Goal: Check status: Check status

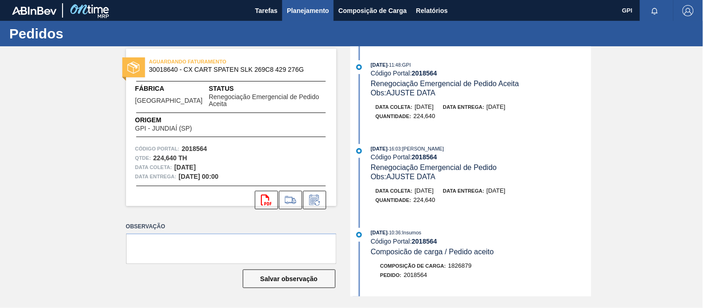
click at [317, 7] on span "Planejamento" at bounding box center [308, 10] width 42 height 11
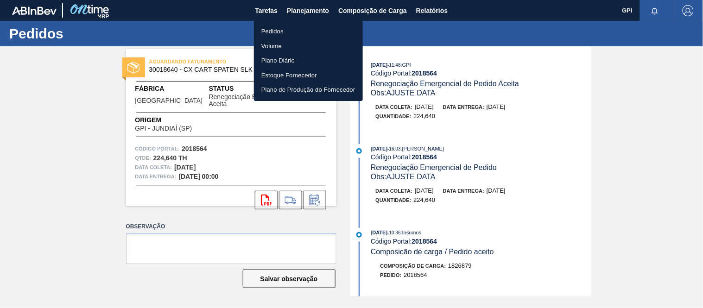
click at [271, 26] on li "Pedidos" at bounding box center [308, 31] width 109 height 15
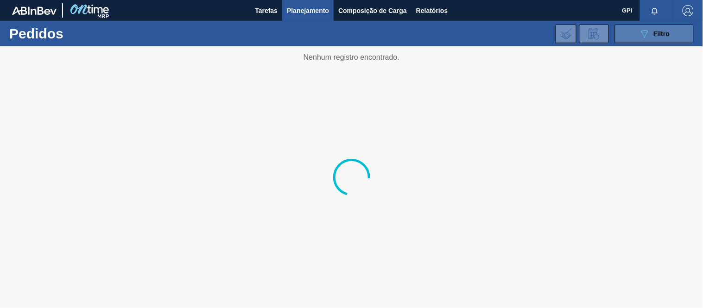
click at [668, 37] on span "Filtro" at bounding box center [662, 33] width 16 height 7
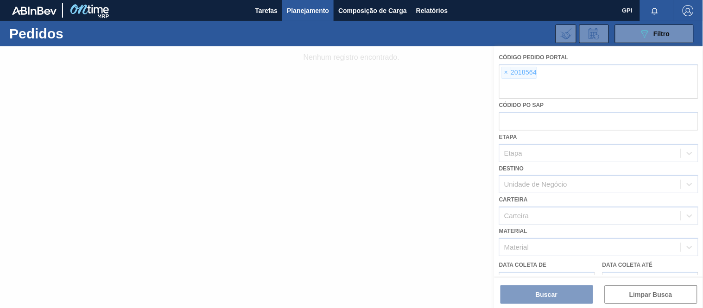
click at [507, 71] on div at bounding box center [351, 177] width 703 height 262
click at [507, 73] on div at bounding box center [351, 177] width 703 height 262
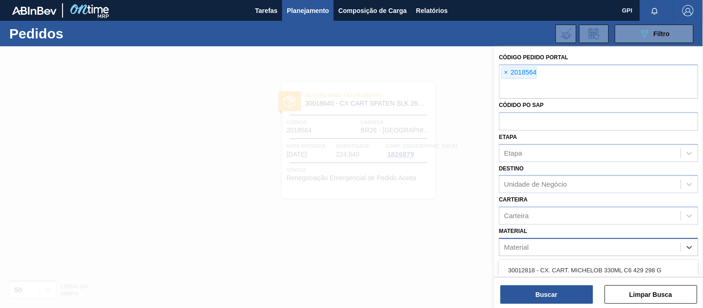
click at [515, 251] on div "Material" at bounding box center [590, 247] width 181 height 13
paste input "30034694"
type input "30034694"
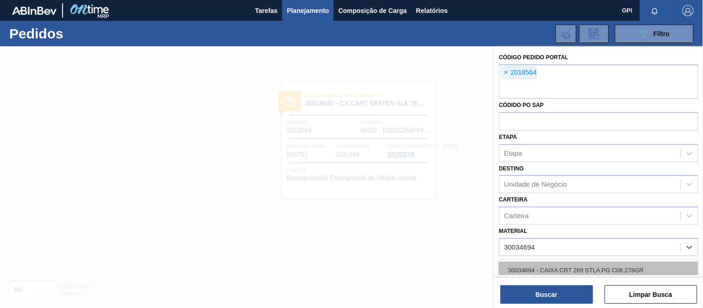
click at [547, 267] on div "30034694 - CAIXA CRT 269 STLA PG C08 278GR" at bounding box center [598, 270] width 199 height 17
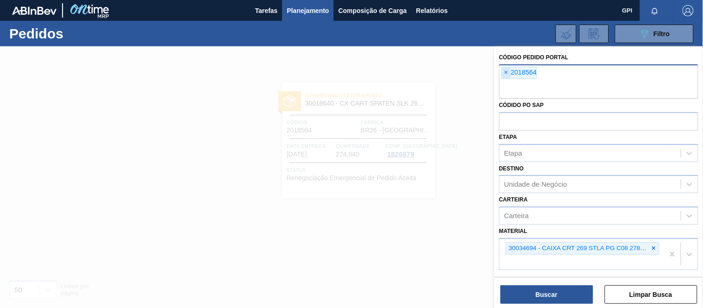
click at [510, 68] on span "×" at bounding box center [506, 72] width 9 height 11
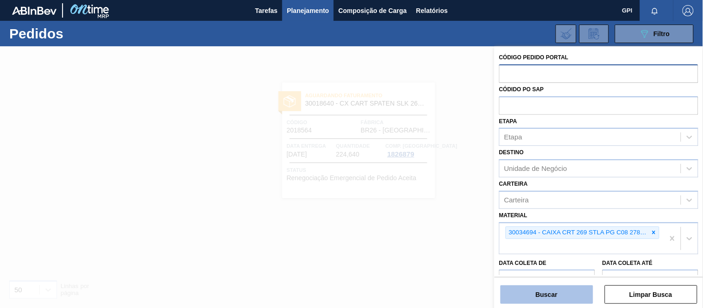
click at [548, 292] on button "Buscar" at bounding box center [546, 294] width 93 height 19
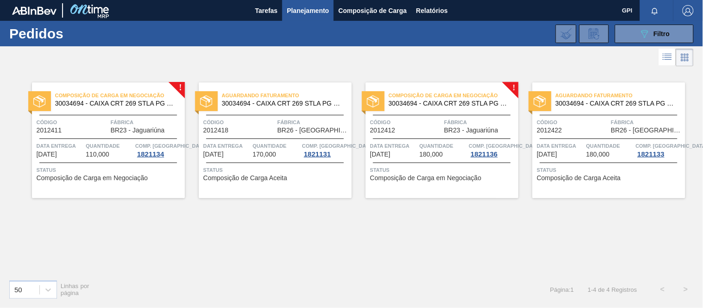
click at [73, 149] on span "Data entrega" at bounding box center [60, 145] width 47 height 9
click at [285, 104] on span "30034694 - CAIXA CRT 269 STLA PG C08 278GR" at bounding box center [283, 103] width 122 height 7
click at [397, 114] on div "Composição de Carga em Negociação 30034694 - CAIXA CRT 269 STLA PG C08 278GR Có…" at bounding box center [442, 140] width 153 height 116
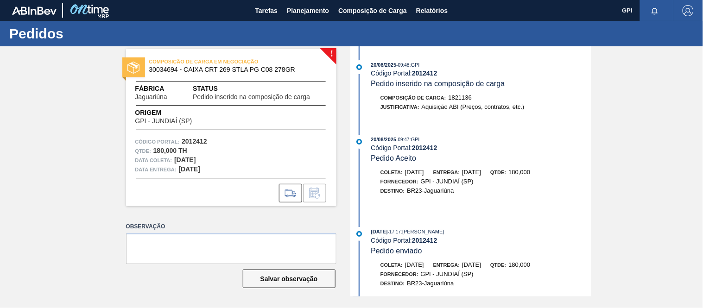
click at [196, 131] on div "COMPOSIÇÃO DE CARGA EM NEGOCIAÇÃO 30034694 - CAIXA CRT 269 STLA PG C08 278GR Fá…" at bounding box center [231, 128] width 210 height 158
click at [188, 138] on strong "2012412" at bounding box center [194, 141] width 25 height 7
copy strong "2012412"
click at [197, 139] on strong "2012412" at bounding box center [194, 141] width 25 height 7
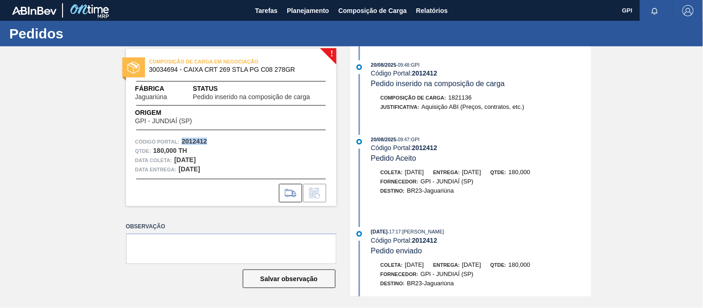
click at [197, 139] on strong "2012412" at bounding box center [194, 141] width 25 height 7
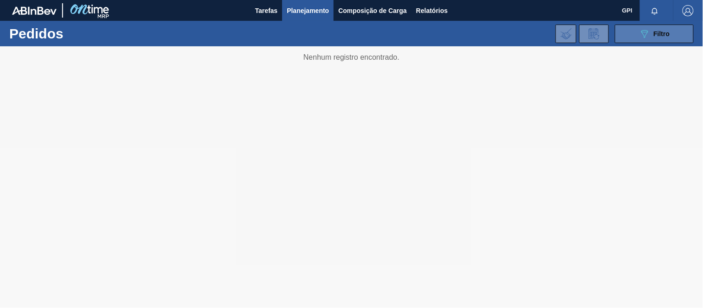
click at [663, 28] on div "089F7B8B-B2A5-4AFE-B5C0-19BA573D28AC Filtro" at bounding box center [654, 33] width 31 height 11
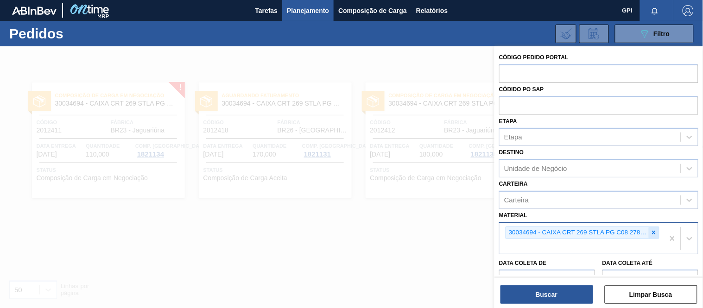
click at [654, 232] on icon at bounding box center [653, 232] width 3 height 3
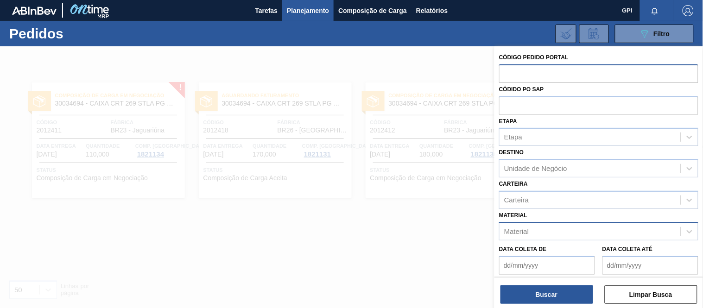
click at [589, 76] on input "text" at bounding box center [598, 73] width 199 height 18
paste input "text"
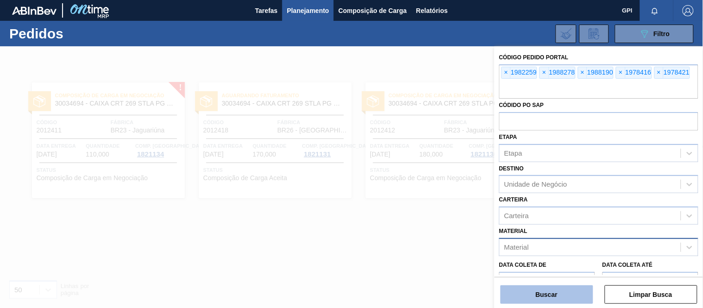
click at [572, 297] on button "Buscar" at bounding box center [546, 294] width 93 height 19
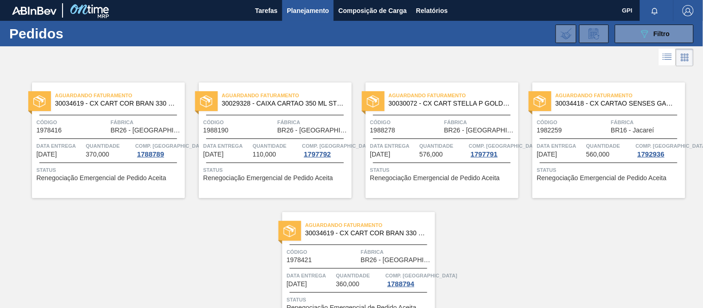
click at [298, 12] on span "Planejamento" at bounding box center [308, 10] width 42 height 11
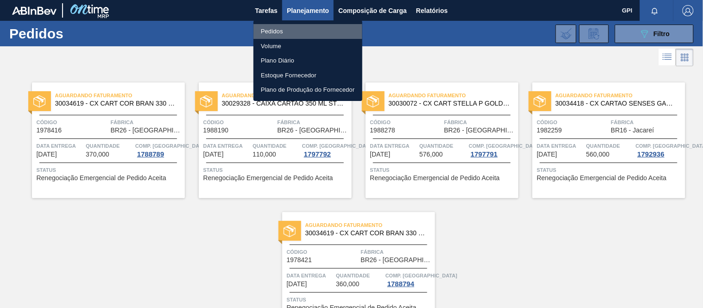
click at [267, 27] on li "Pedidos" at bounding box center [307, 31] width 109 height 15
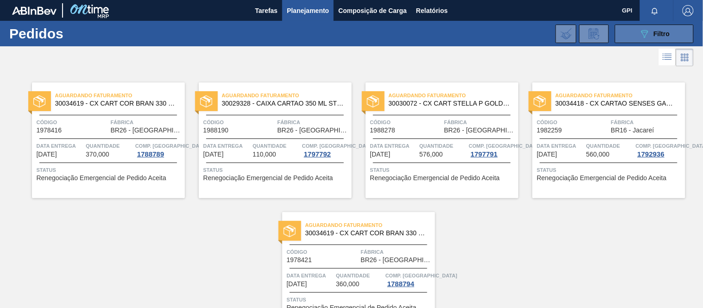
click at [632, 27] on button "089F7B8B-B2A5-4AFE-B5C0-19BA573D28AC Filtro" at bounding box center [654, 34] width 79 height 19
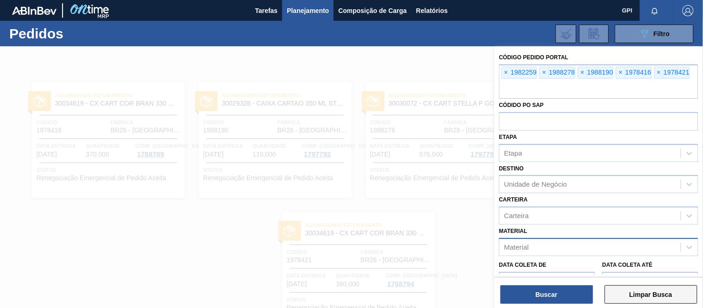
click at [646, 295] on button "Limpar Busca" at bounding box center [651, 294] width 93 height 19
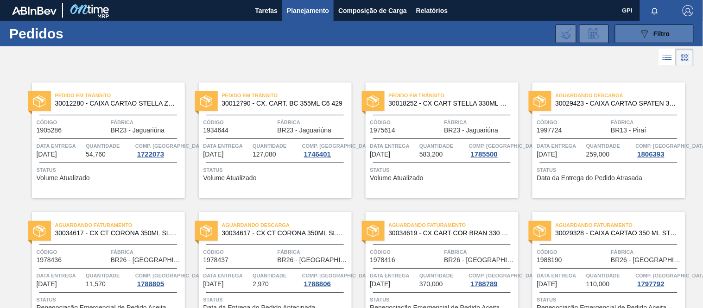
click at [663, 27] on button "089F7B8B-B2A5-4AFE-B5C0-19BA573D28AC Filtro" at bounding box center [654, 34] width 79 height 19
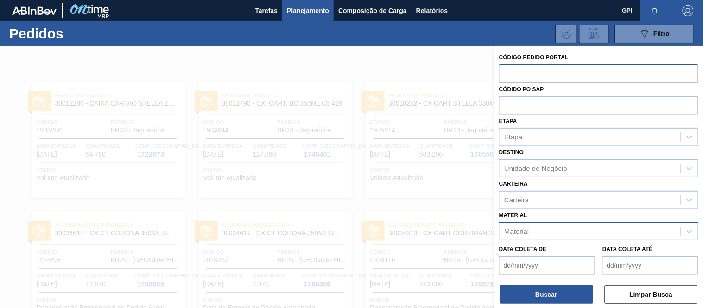
click at [530, 72] on input "text" at bounding box center [598, 73] width 199 height 18
paste input "2018564"
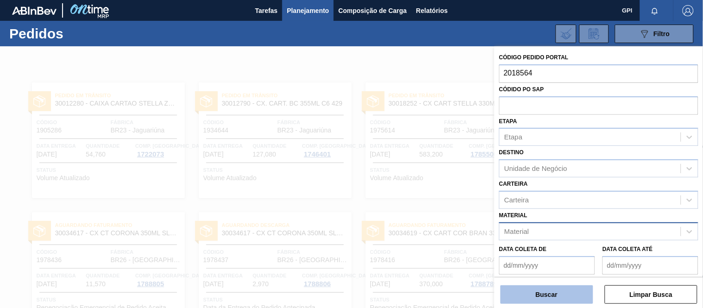
type input "2018564"
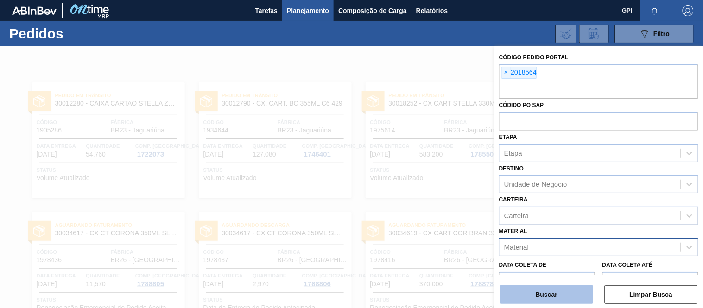
click at [561, 291] on button "Buscar" at bounding box center [546, 294] width 93 height 19
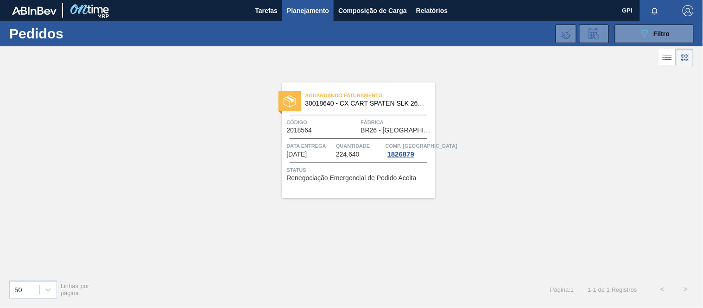
click at [405, 137] on div "Aguardando Faturamento 30018640 - CX CART SPATEN SLK 269C8 429 276G Código 2018…" at bounding box center [358, 140] width 153 height 116
click at [656, 31] on span "Filtro" at bounding box center [662, 33] width 16 height 7
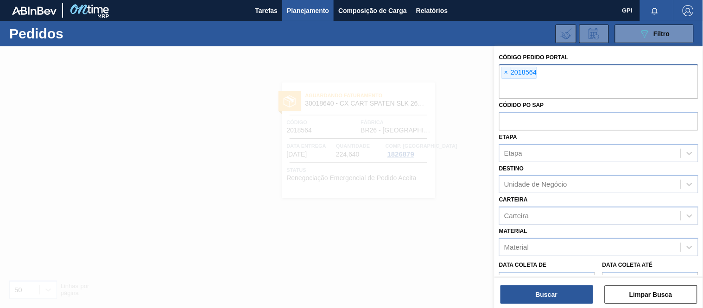
click at [574, 76] on div "× 2018564" at bounding box center [598, 81] width 199 height 34
paste input "2003102"
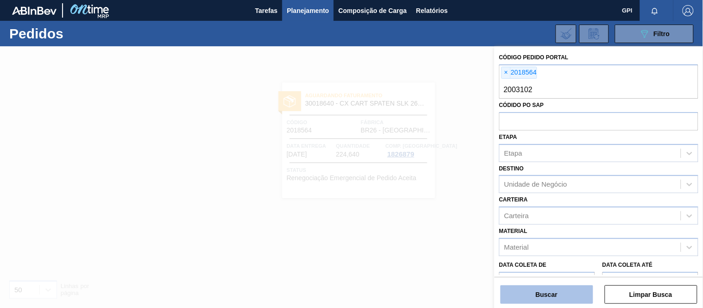
type input "2003102"
click at [562, 297] on button "Buscar" at bounding box center [546, 294] width 93 height 19
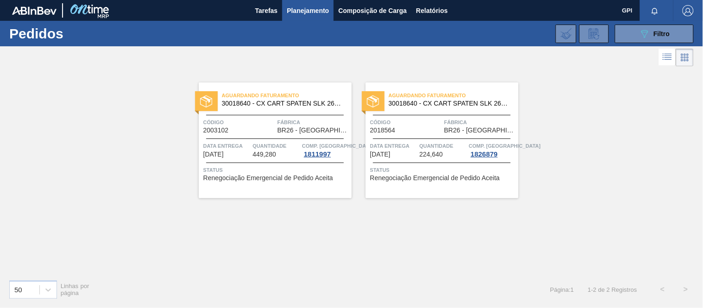
click at [281, 140] on div "Aguardando Faturamento 30018640 - CX CART SPATEN SLK 269C8 429 276G Código 2003…" at bounding box center [275, 140] width 153 height 116
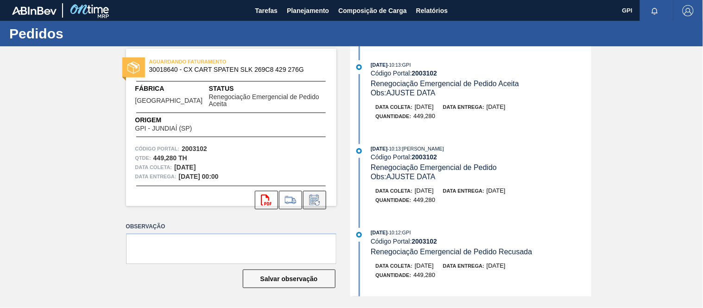
click at [322, 193] on button at bounding box center [314, 200] width 23 height 19
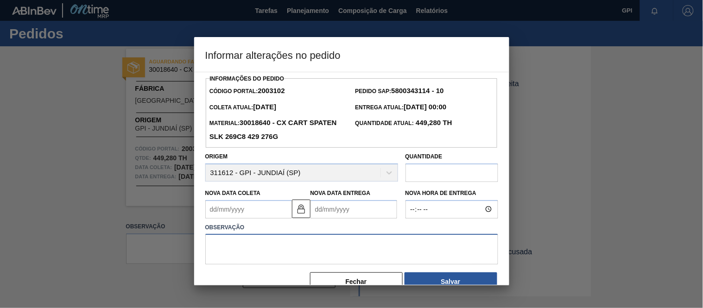
click at [278, 254] on textarea at bounding box center [351, 249] width 293 height 31
type textarea "A"
type textarea "Alteração data coleta"
click at [424, 168] on input "text" at bounding box center [451, 173] width 93 height 19
click at [255, 211] on Coleta2003102 "Nova Data Coleta" at bounding box center [248, 209] width 87 height 19
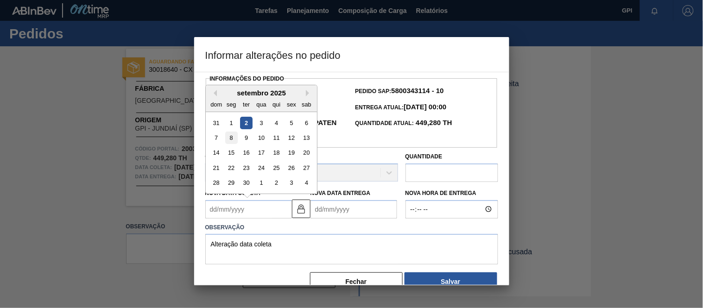
click at [231, 142] on div "8" at bounding box center [231, 138] width 13 height 13
type Coleta2003102 "[DATE]"
type Entrega2003102 "[DATE]"
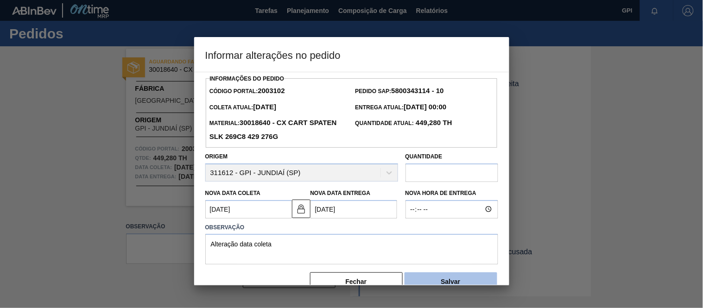
click at [462, 280] on button "Salvar" at bounding box center [451, 281] width 93 height 19
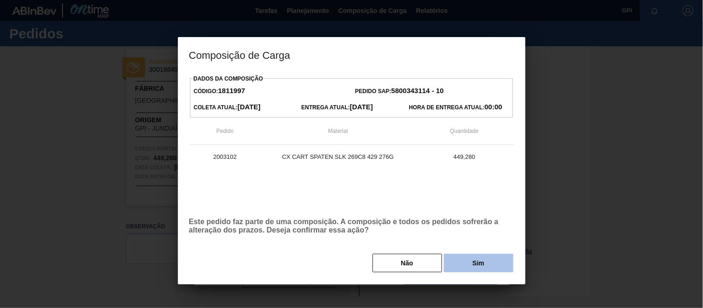
click at [464, 255] on button "Sim" at bounding box center [479, 263] width 70 height 19
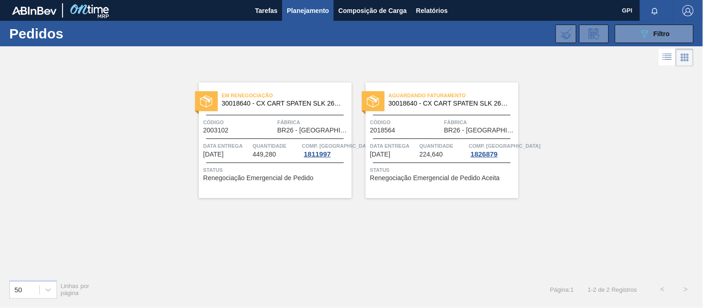
click at [650, 179] on div "Em renegociação 30018640 - CX CART SPATEN SLK 269C8 429 276G Código 2003102 Fáb…" at bounding box center [351, 171] width 703 height 204
click at [627, 34] on button "089F7B8B-B2A5-4AFE-B5C0-19BA573D28AC Filtro" at bounding box center [654, 34] width 79 height 19
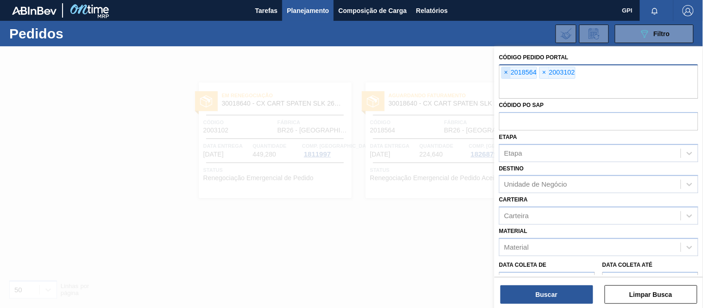
click at [504, 71] on span "×" at bounding box center [506, 72] width 9 height 11
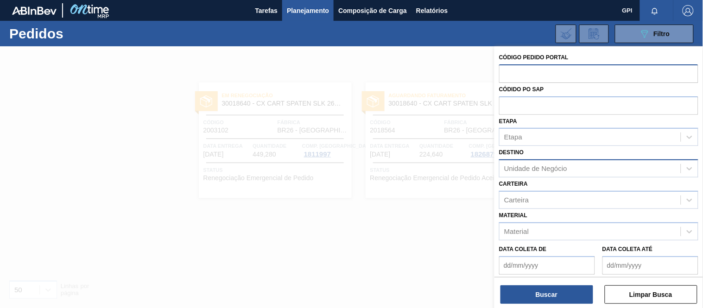
paste input "2019177"
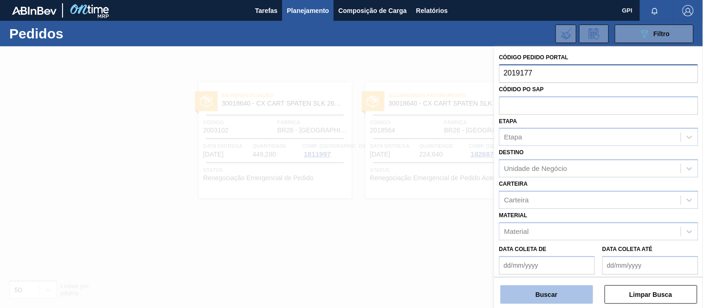
type input "2019177"
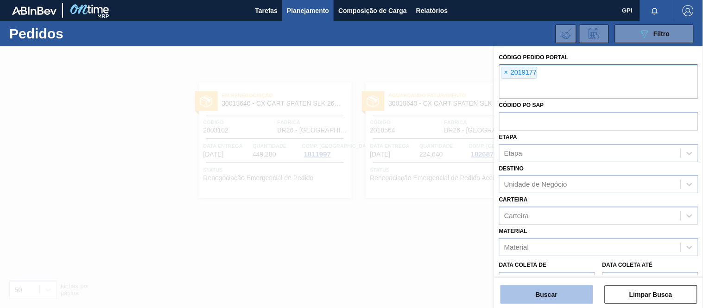
click at [544, 297] on button "Buscar" at bounding box center [546, 294] width 93 height 19
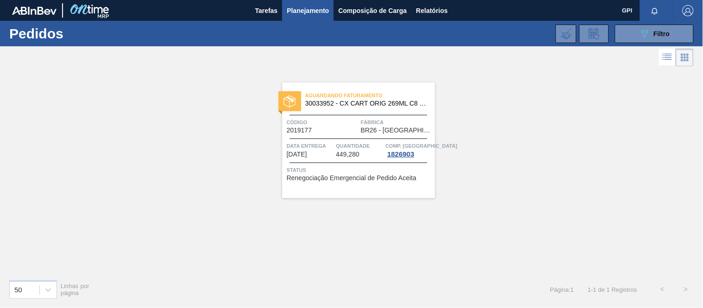
click at [350, 114] on div "Aguardando Faturamento 30033952 - CX CART ORIG 269ML C8 GPI NIV24 Código 201917…" at bounding box center [358, 140] width 153 height 116
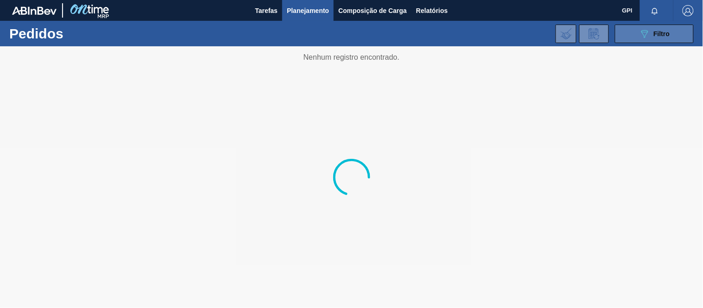
click at [642, 26] on button "089F7B8B-B2A5-4AFE-B5C0-19BA573D28AC Filtro" at bounding box center [654, 34] width 79 height 19
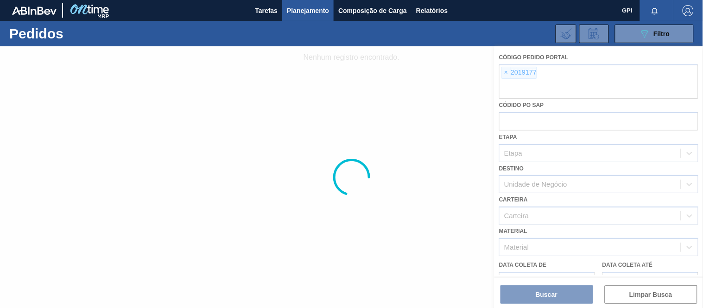
click at [506, 71] on div at bounding box center [351, 177] width 703 height 262
click at [507, 71] on div at bounding box center [351, 177] width 703 height 262
click at [512, 94] on div at bounding box center [351, 177] width 703 height 262
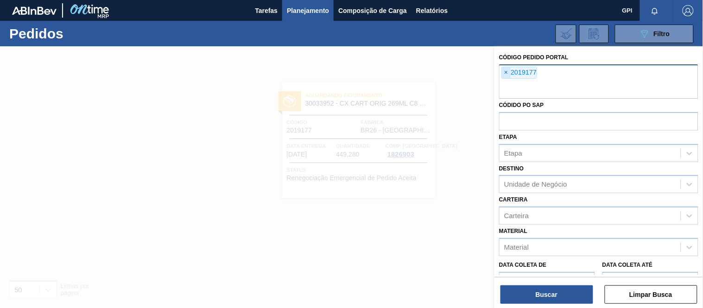
click at [505, 72] on span "×" at bounding box center [506, 72] width 9 height 11
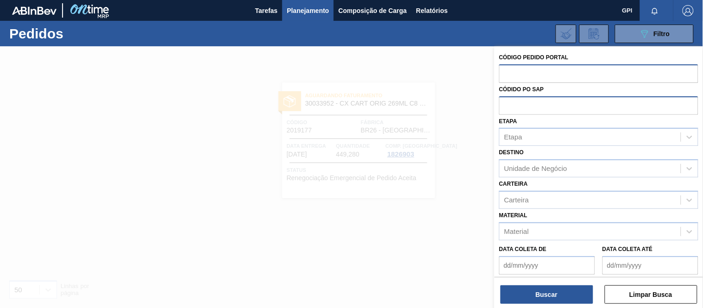
paste input "2008441"
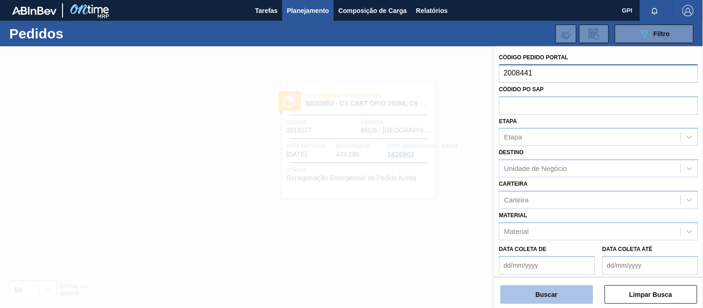
type input "2008441"
click at [546, 294] on button "Buscar" at bounding box center [546, 294] width 93 height 19
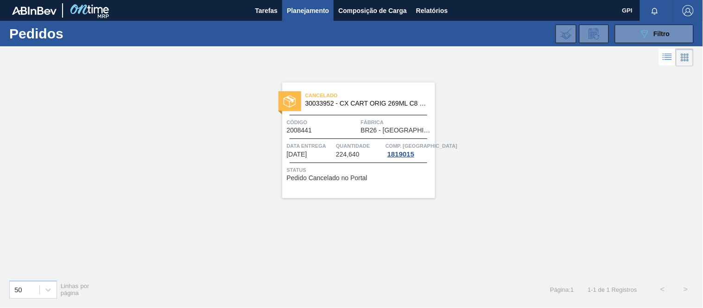
click at [328, 124] on span "Código" at bounding box center [323, 122] width 72 height 9
click at [655, 23] on div "089F7B8B-B2A5-4AFE-B5C0-19BA573D28AC Filtro Código Pedido Portal × 2008441 Códi…" at bounding box center [420, 34] width 556 height 28
click at [652, 30] on div "089F7B8B-B2A5-4AFE-B5C0-19BA573D28AC Filtro" at bounding box center [654, 33] width 31 height 11
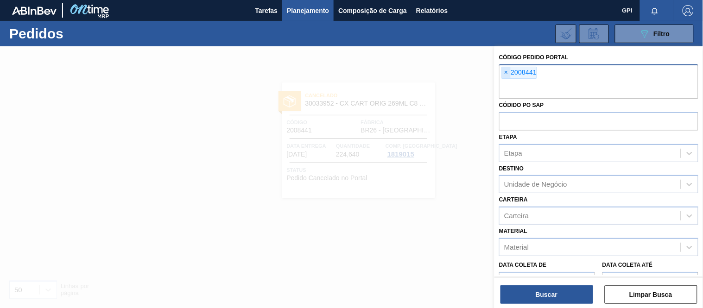
click at [507, 72] on span "×" at bounding box center [506, 72] width 9 height 11
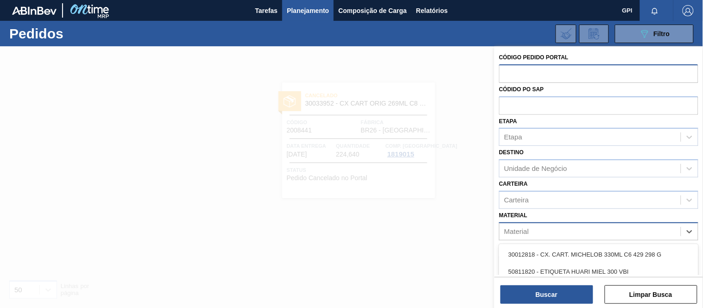
click at [549, 232] on div "Material" at bounding box center [590, 231] width 181 height 13
paste input "30033952"
type input "30033952"
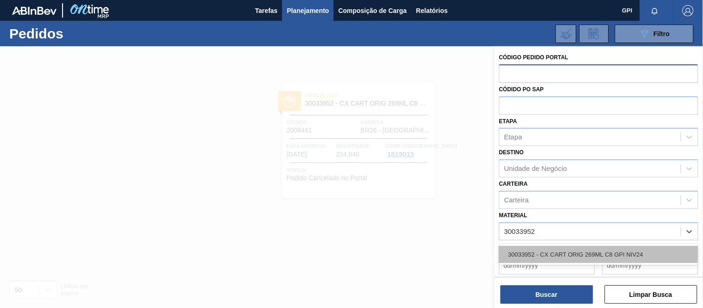
click at [543, 248] on div "30033952 - CX CART ORIG 269ML C8 GPI NIV24" at bounding box center [598, 254] width 199 height 17
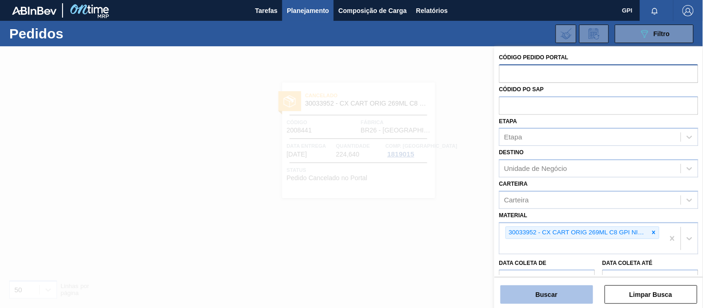
click at [555, 293] on button "Buscar" at bounding box center [546, 294] width 93 height 19
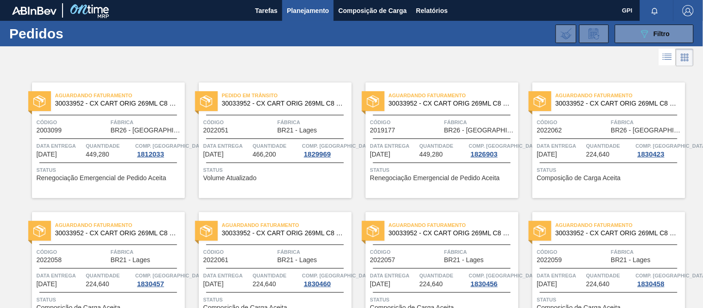
click at [429, 130] on div "Código 2019177" at bounding box center [406, 126] width 72 height 16
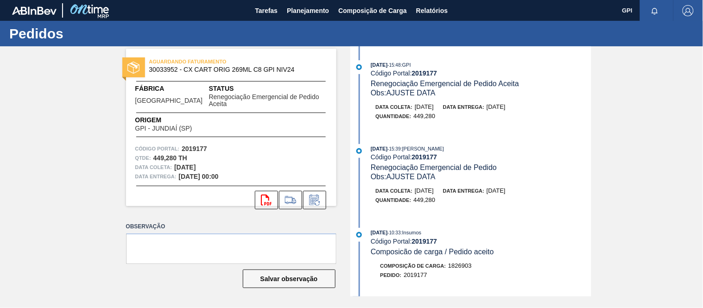
click at [169, 70] on span "30033952 - CX CART ORIG 269ML C8 GPI NIV24" at bounding box center [233, 69] width 168 height 7
copy span "30033952"
drag, startPoint x: 246, startPoint y: 146, endPoint x: 198, endPoint y: 150, distance: 47.5
click at [246, 146] on div "Código Portal: 2019177" at bounding box center [231, 148] width 192 height 9
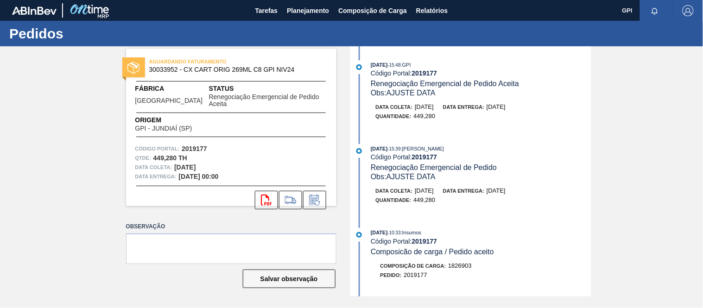
click at [170, 154] on strong "449,280 TH" at bounding box center [170, 157] width 34 height 7
drag, startPoint x: 155, startPoint y: 146, endPoint x: 173, endPoint y: 150, distance: 18.0
click at [173, 154] on strong "449,280 TH" at bounding box center [170, 157] width 34 height 7
click at [157, 154] on strong "449,280 TH" at bounding box center [170, 157] width 34 height 7
drag, startPoint x: 152, startPoint y: 149, endPoint x: 177, endPoint y: 149, distance: 25.5
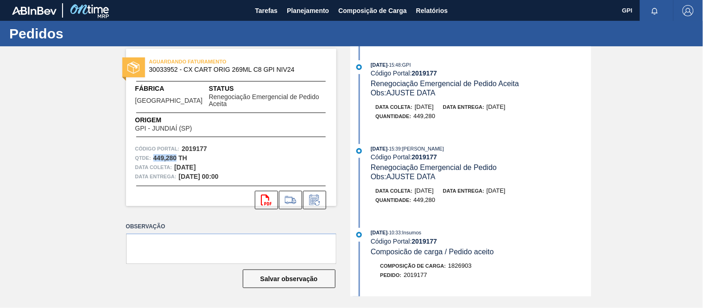
click at [177, 153] on div "Qtde : 449,280 TH" at bounding box center [231, 157] width 192 height 9
copy strong "449,280"
click at [280, 121] on div "Origem GPI - JUNDIAÍ ([GEOGRAPHIC_DATA])" at bounding box center [231, 123] width 210 height 17
click at [202, 145] on strong "2019177" at bounding box center [194, 148] width 25 height 7
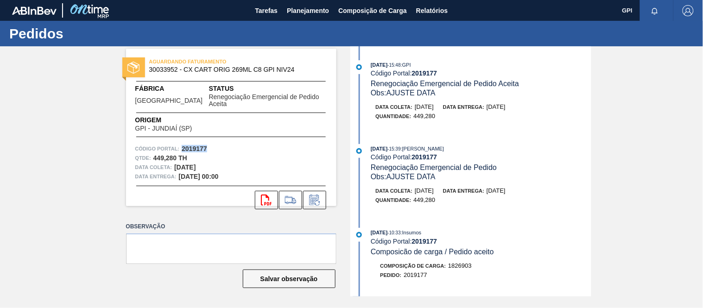
copy strong "2019177"
drag, startPoint x: 213, startPoint y: 157, endPoint x: 186, endPoint y: 159, distance: 27.5
click at [179, 163] on div "Data coleta: [DATE]" at bounding box center [231, 167] width 192 height 9
copy strong "[DATE]"
click at [264, 153] on div "Qtde : 449,280 TH" at bounding box center [231, 157] width 192 height 9
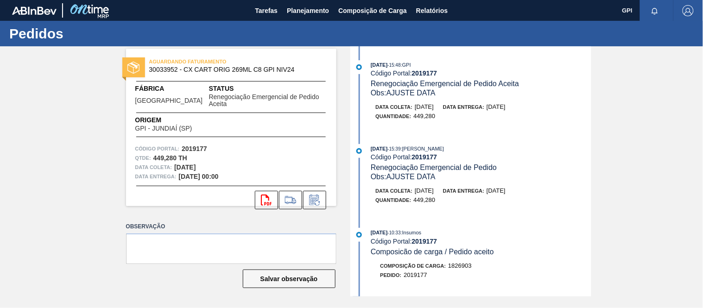
drag, startPoint x: 211, startPoint y: 158, endPoint x: 174, endPoint y: 158, distance: 37.1
click at [174, 163] on div "Data coleta: [DATE]" at bounding box center [231, 167] width 192 height 9
copy strong "[DATE]"
click at [332, 222] on label "Observação" at bounding box center [231, 226] width 210 height 13
click at [266, 195] on icon "svg{fill:#ff0000}" at bounding box center [266, 200] width 11 height 11
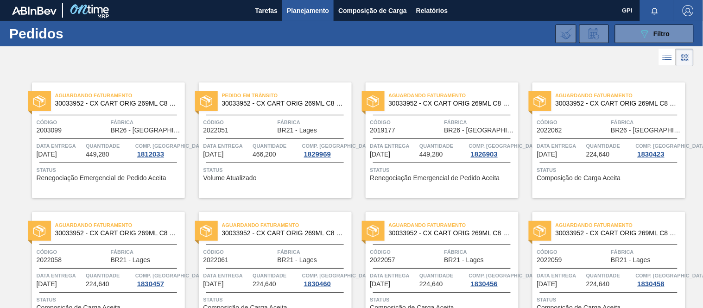
click at [113, 122] on span "Fábrica" at bounding box center [147, 122] width 72 height 9
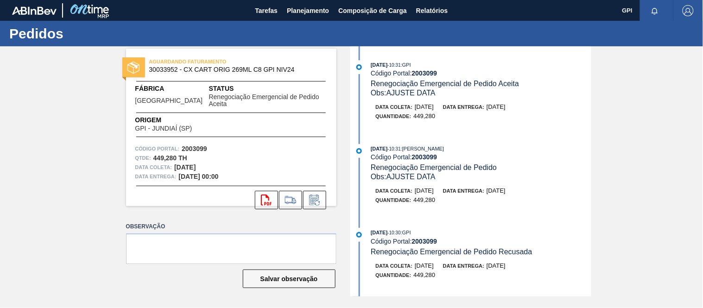
click at [200, 145] on strong "2003099" at bounding box center [194, 148] width 25 height 7
copy strong "2003099"
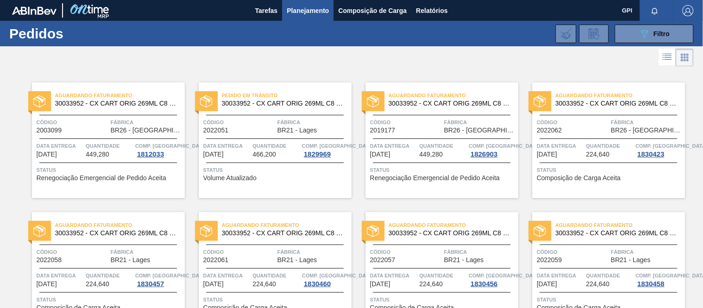
click at [406, 141] on span "Data entrega" at bounding box center [393, 145] width 47 height 9
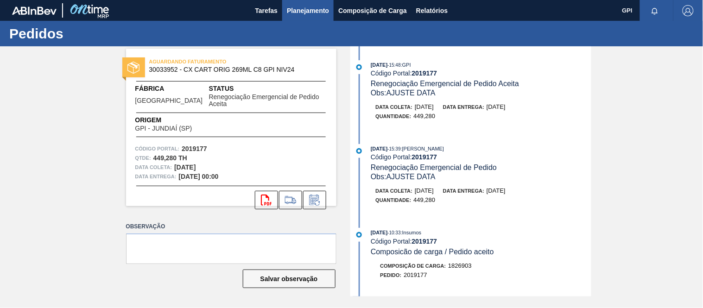
click at [309, 12] on span "Planejamento" at bounding box center [308, 10] width 42 height 11
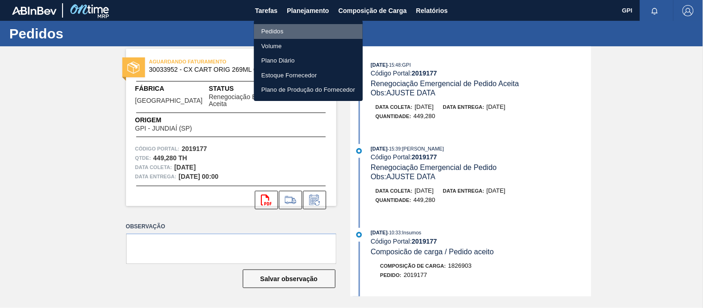
click at [272, 28] on li "Pedidos" at bounding box center [308, 31] width 109 height 15
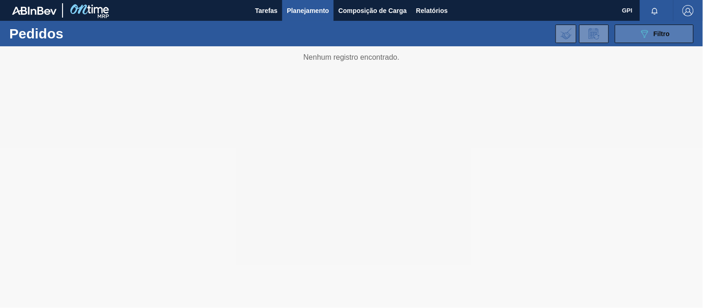
click at [650, 42] on button "089F7B8B-B2A5-4AFE-B5C0-19BA573D28AC Filtro" at bounding box center [654, 34] width 79 height 19
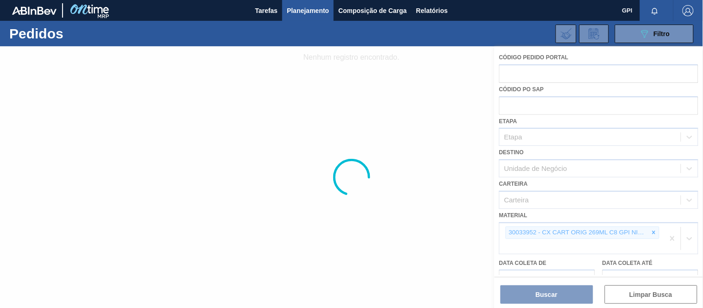
click at [654, 230] on div at bounding box center [351, 177] width 703 height 262
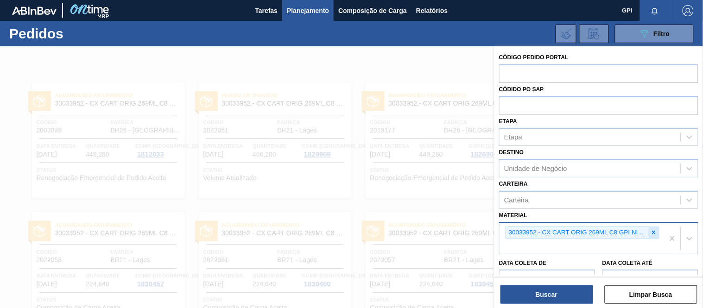
click at [655, 232] on icon at bounding box center [654, 232] width 6 height 6
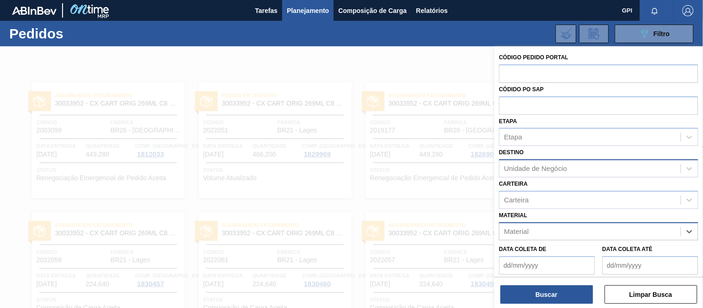
click at [598, 169] on div "Unidade de Negócio" at bounding box center [590, 168] width 181 height 13
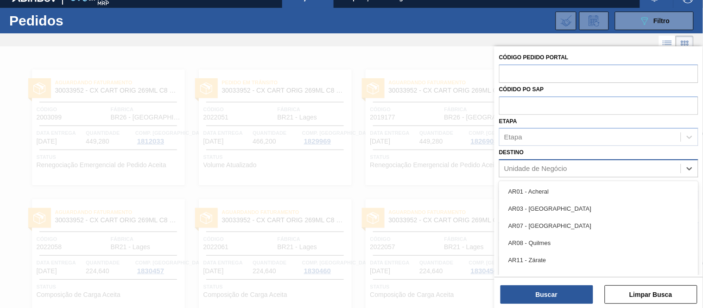
scroll to position [15, 0]
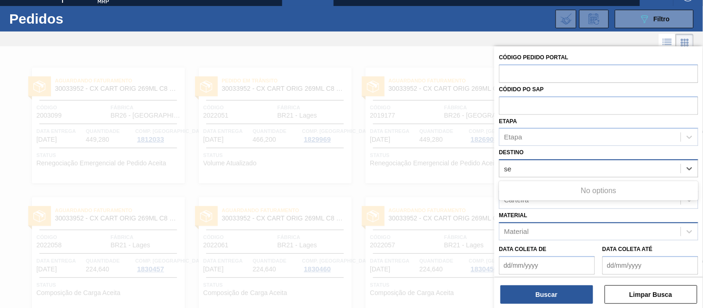
type input "s"
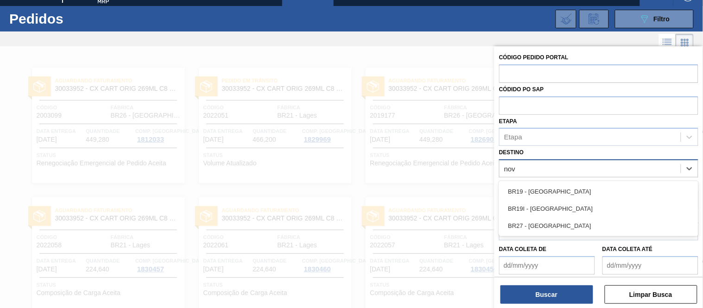
type input "nova"
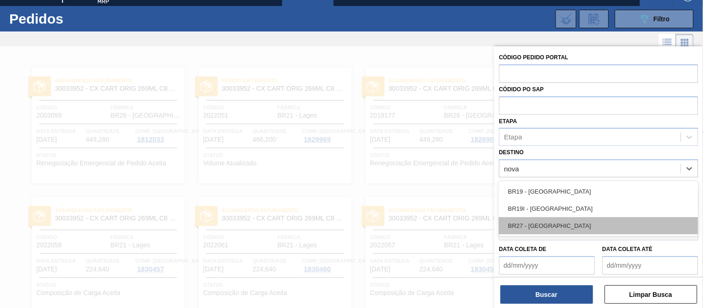
click at [531, 223] on div "BR27 - [GEOGRAPHIC_DATA]" at bounding box center [598, 225] width 199 height 17
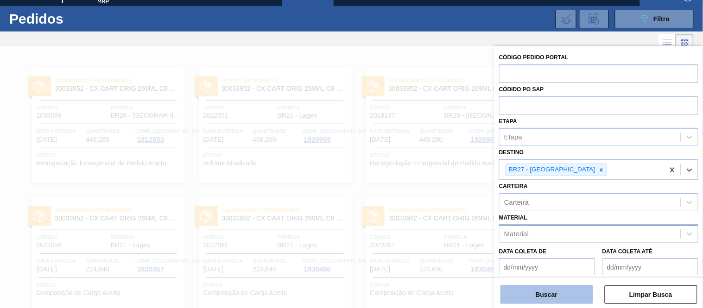
click at [547, 293] on button "Buscar" at bounding box center [546, 294] width 93 height 19
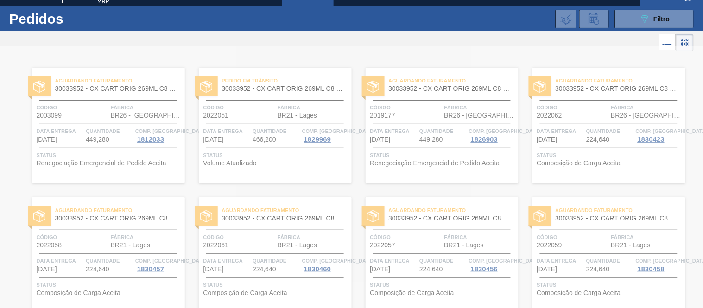
scroll to position [0, 0]
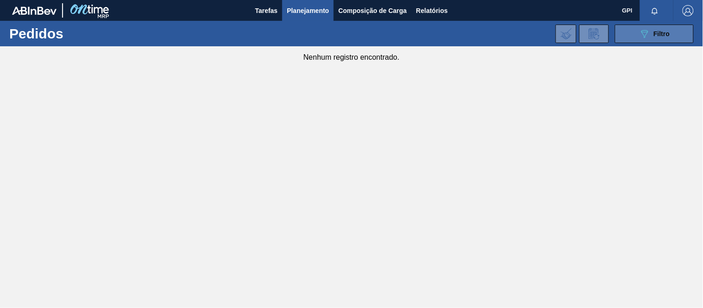
click at [623, 39] on button "089F7B8B-B2A5-4AFE-B5C0-19BA573D28AC Filtro" at bounding box center [654, 34] width 79 height 19
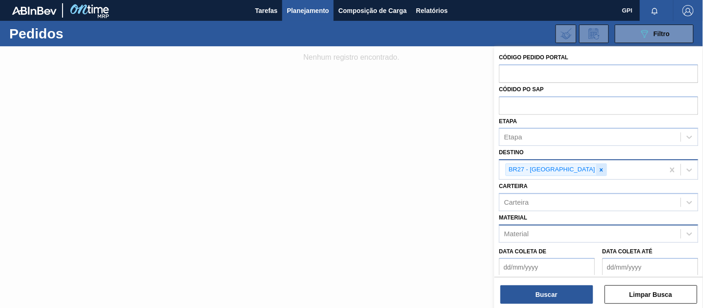
click at [600, 169] on icon at bounding box center [601, 169] width 3 height 3
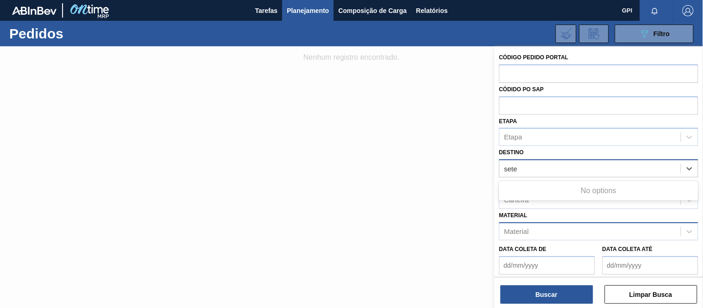
type input "sete"
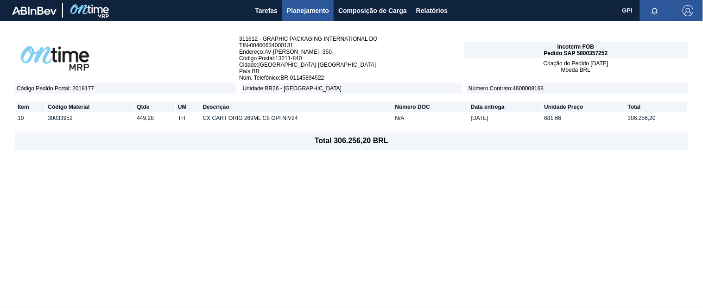
click at [589, 55] on span "Pedido SAP 5800357252" at bounding box center [576, 53] width 64 height 6
copy span "5800357252"
